Goal: Find contact information: Find contact information

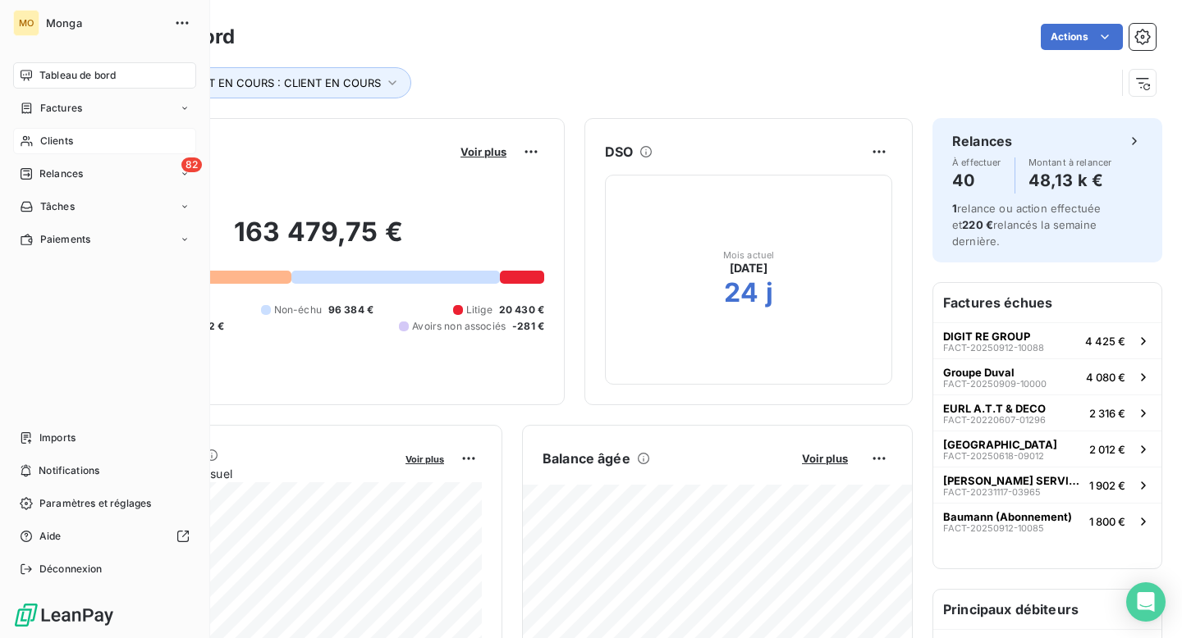
click at [61, 139] on span "Clients" at bounding box center [56, 141] width 33 height 15
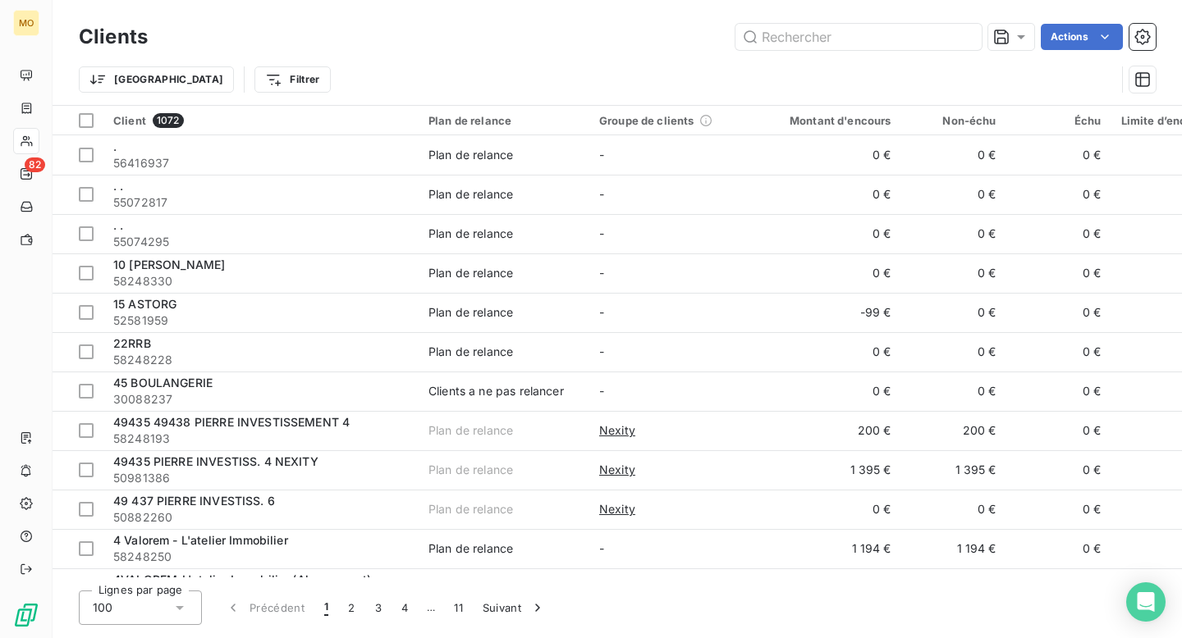
click at [838, 51] on div "Clients Actions" at bounding box center [617, 37] width 1077 height 34
click at [840, 45] on input "text" at bounding box center [858, 37] width 246 height 26
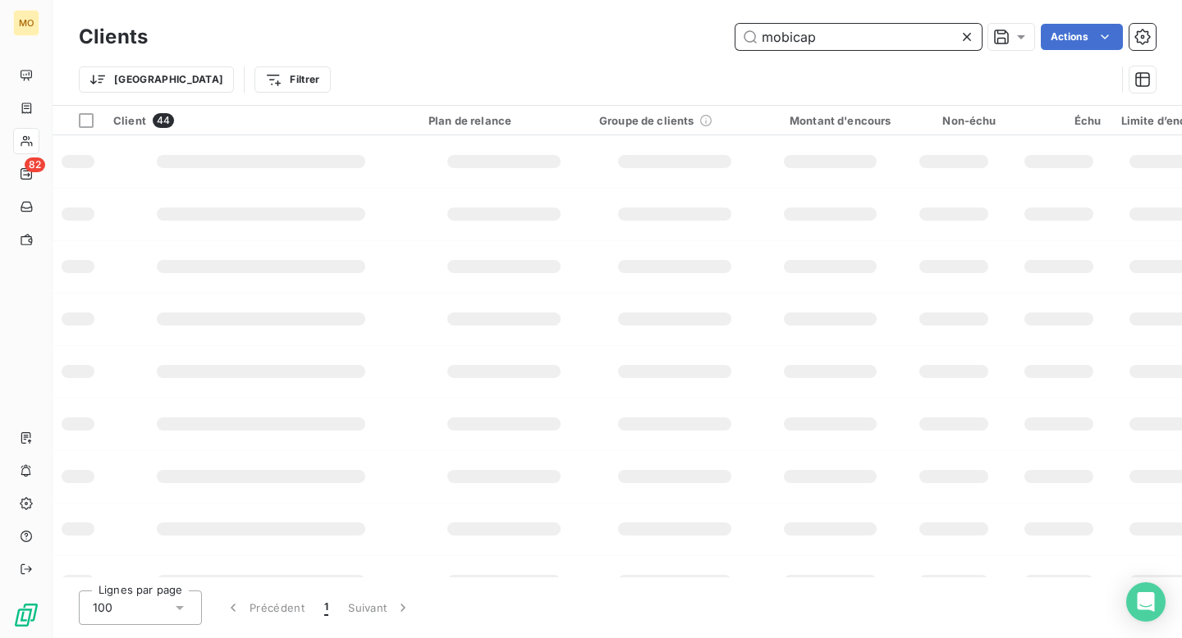
type input "mobicap"
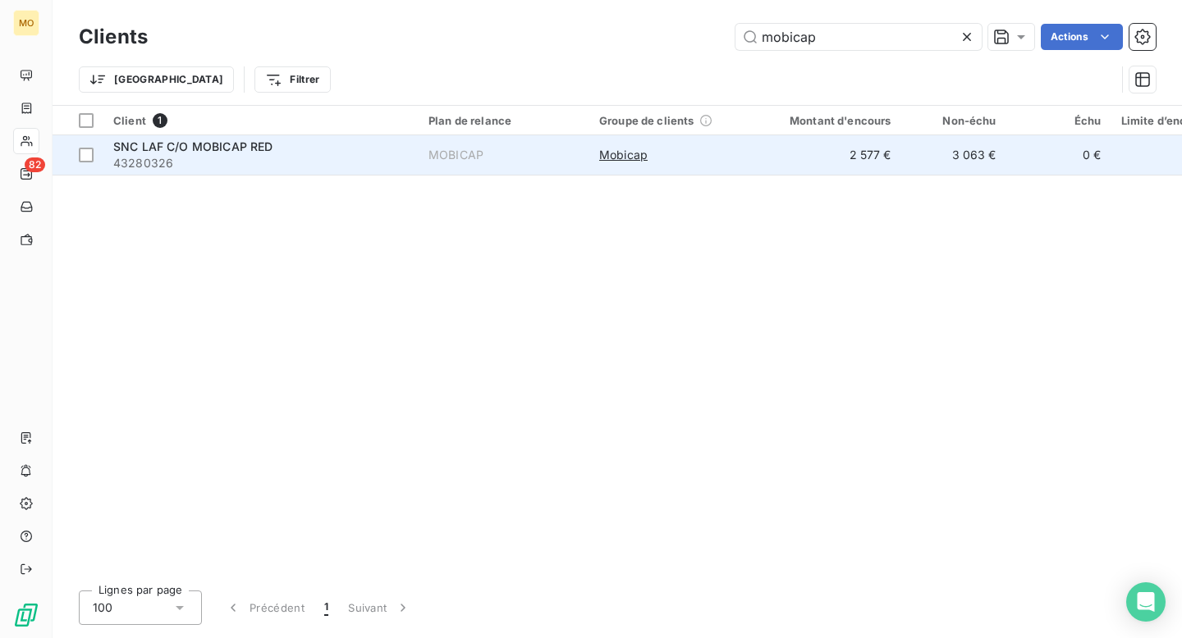
click at [307, 162] on span "43280326" at bounding box center [260, 163] width 295 height 16
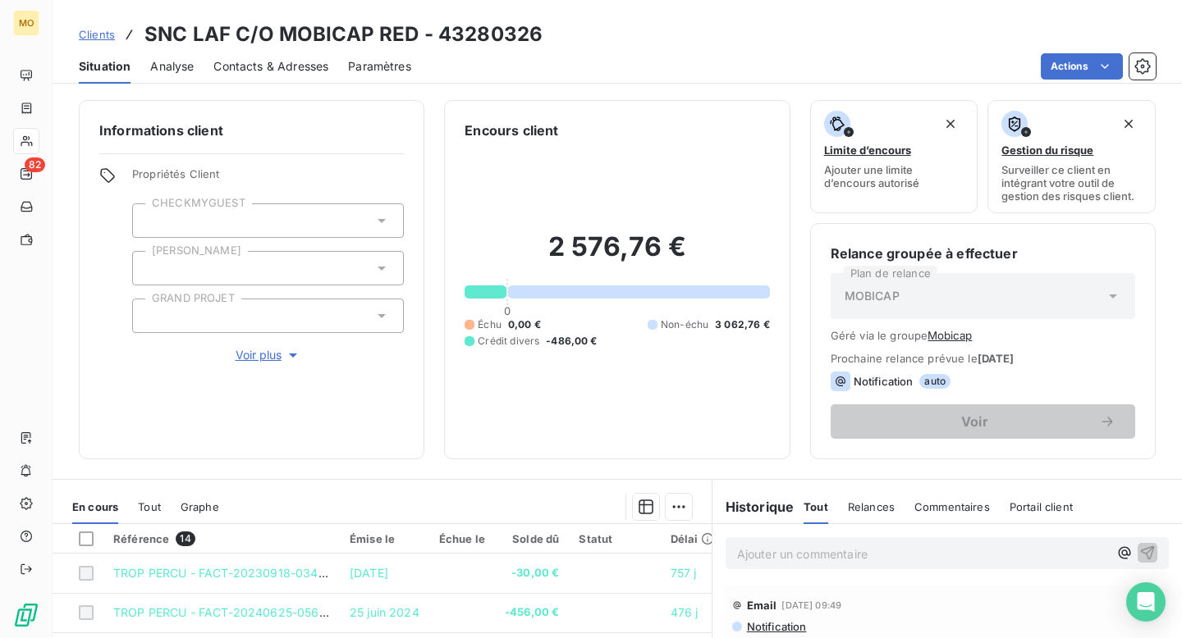
click at [247, 84] on div "Clients SNC LAF C/O MOBICAP RED - 43280326 Situation Analyse Contacts & Adresse…" at bounding box center [617, 319] width 1129 height 638
click at [249, 80] on div "Contacts & Adresses" at bounding box center [270, 66] width 115 height 34
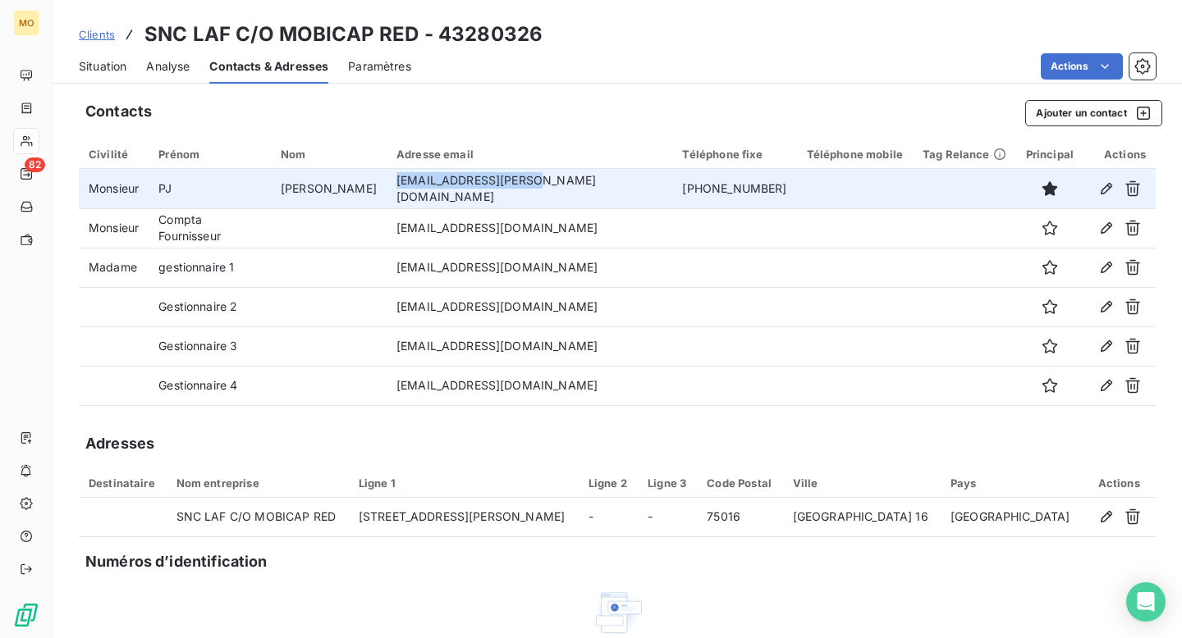
drag, startPoint x: 528, startPoint y: 194, endPoint x: 384, endPoint y: 193, distance: 143.6
click at [386, 192] on td "[EMAIL_ADDRESS][PERSON_NAME][DOMAIN_NAME]" at bounding box center [529, 188] width 286 height 39
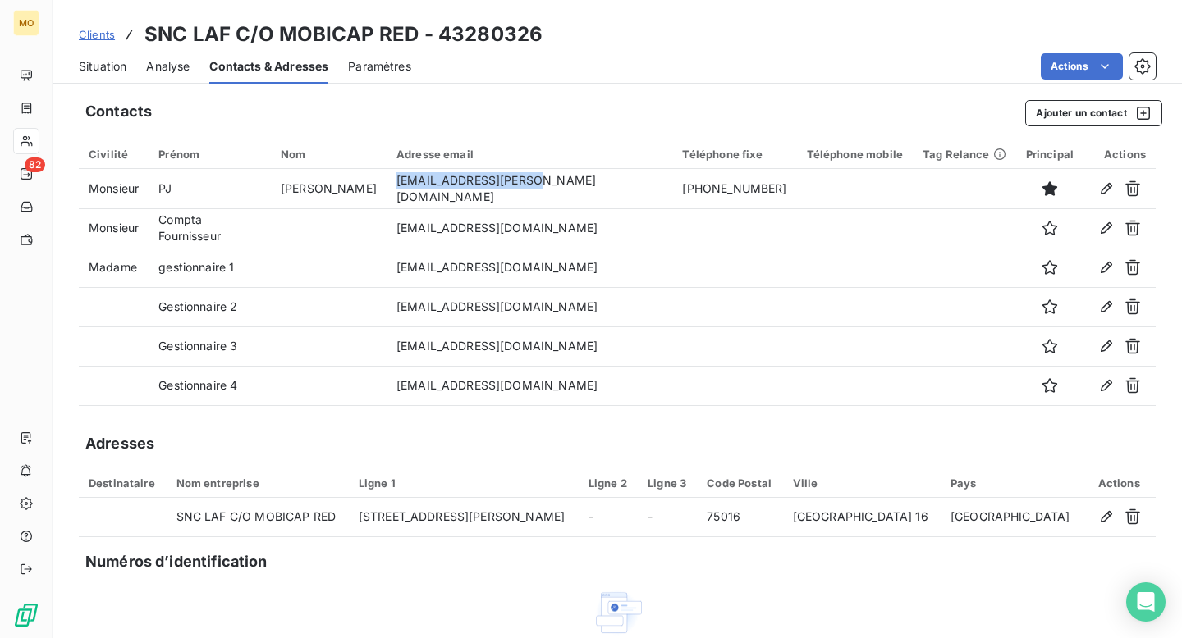
copy td "[EMAIL_ADDRESS][PERSON_NAME][DOMAIN_NAME]"
